Goal: Task Accomplishment & Management: Use online tool/utility

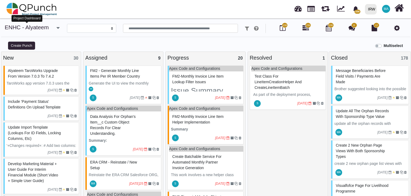
select select
click at [59, 27] on icon "button" at bounding box center [58, 27] width 3 height 5
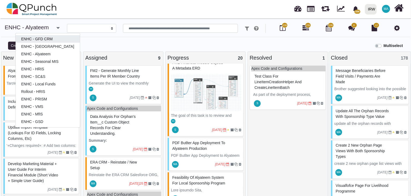
click at [46, 39] on link "ENHC - GFD CRM" at bounding box center [48, 39] width 64 height 8
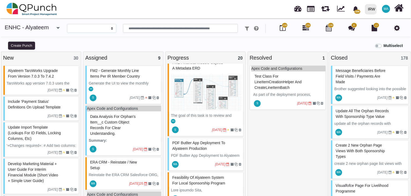
click at [58, 27] on icon "button" at bounding box center [58, 27] width 3 height 5
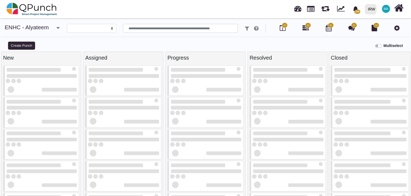
click at [57, 30] on icon "button" at bounding box center [58, 27] width 3 height 5
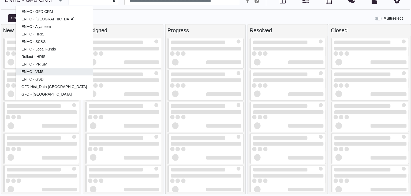
scroll to position [28, 0]
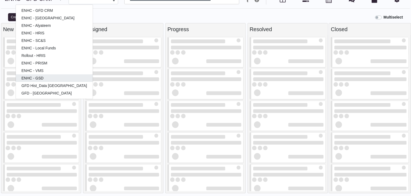
select select
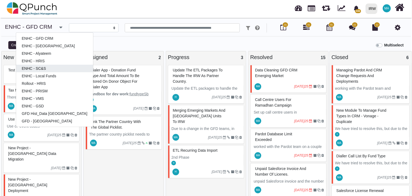
scroll to position [0, 0]
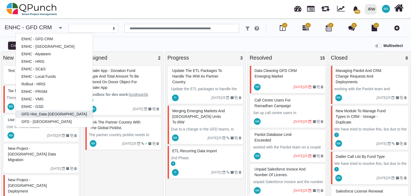
click at [40, 114] on link "GFD Hist_Data [GEOGRAPHIC_DATA]" at bounding box center [54, 114] width 77 height 8
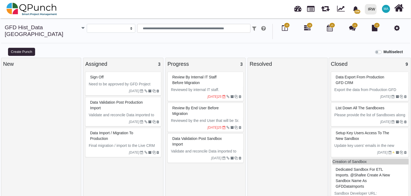
select select
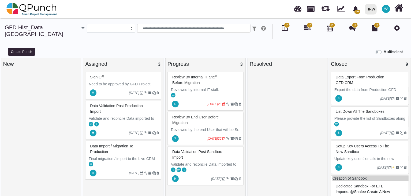
click at [194, 87] on p "Reviewed by internal IT staff." at bounding box center [206, 90] width 71 height 6
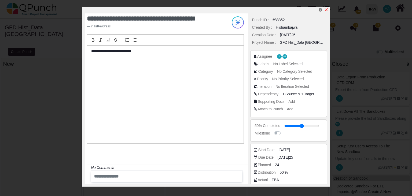
click at [326, 10] on icon "x" at bounding box center [326, 9] width 3 height 3
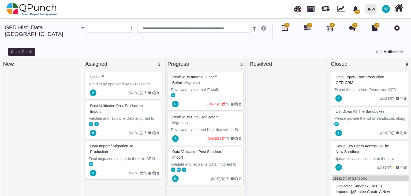
click at [191, 148] on div "Data validation post sandbox import" at bounding box center [206, 155] width 71 height 14
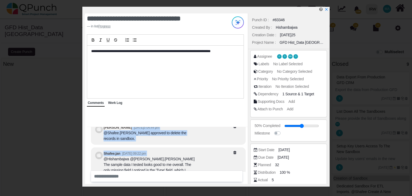
scroll to position [-41, 0]
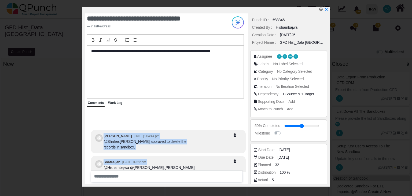
drag, startPoint x: 103, startPoint y: 127, endPoint x: 131, endPoint y: 130, distance: 27.8
click at [131, 130] on div "[PERSON_NAME][DEMOGRAPHIC_DATA][PERSON_NAME] [DATE] 04:41 pm We validated the d…" at bounding box center [168, 105] width 154 height 204
click at [162, 163] on div "Shafee.jan �[DATE]09:22 pm @Hishambajwa @Ad[PERSON_NAME]h[PERSON_NAME]he sample…" at bounding box center [151, 182] width 94 height 45
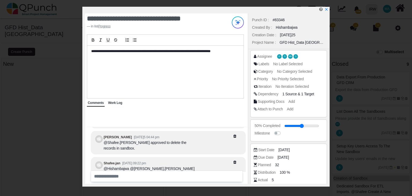
scroll to position [-14, 0]
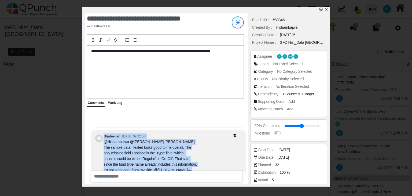
drag, startPoint x: 103, startPoint y: 141, endPoint x: 198, endPoint y: 145, distance: 95.0
click at [198, 145] on div "Shafee.jan �[DATE]09:22 pm @Hishambajwa @Ad[PERSON_NAME]h[PERSON_NAME]he sample…" at bounding box center [168, 155] width 154 height 51
click at [168, 155] on div "@Hishambajwa @[PERSON_NAME].[PERSON_NAME] The sample data I tested looks good t…" at bounding box center [151, 158] width 94 height 39
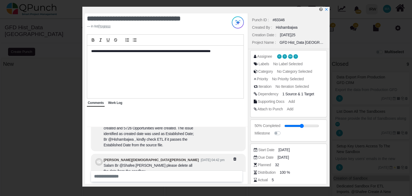
scroll to position [-159, 0]
